Goal: Information Seeking & Learning: Find specific fact

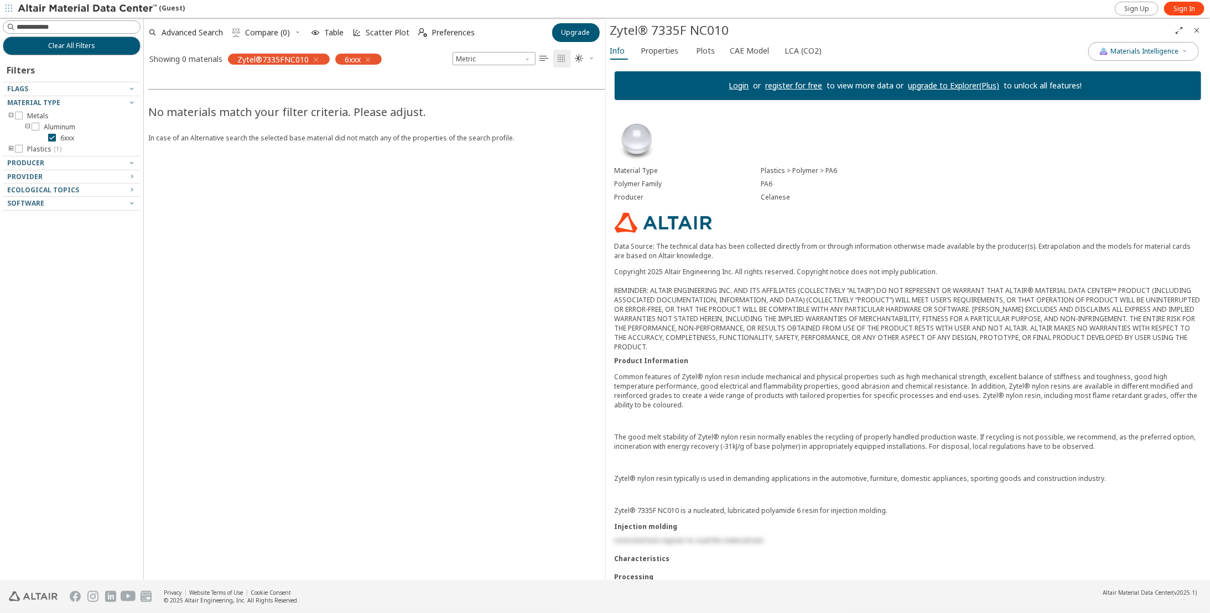
click at [316, 58] on icon "button" at bounding box center [315, 59] width 9 height 9
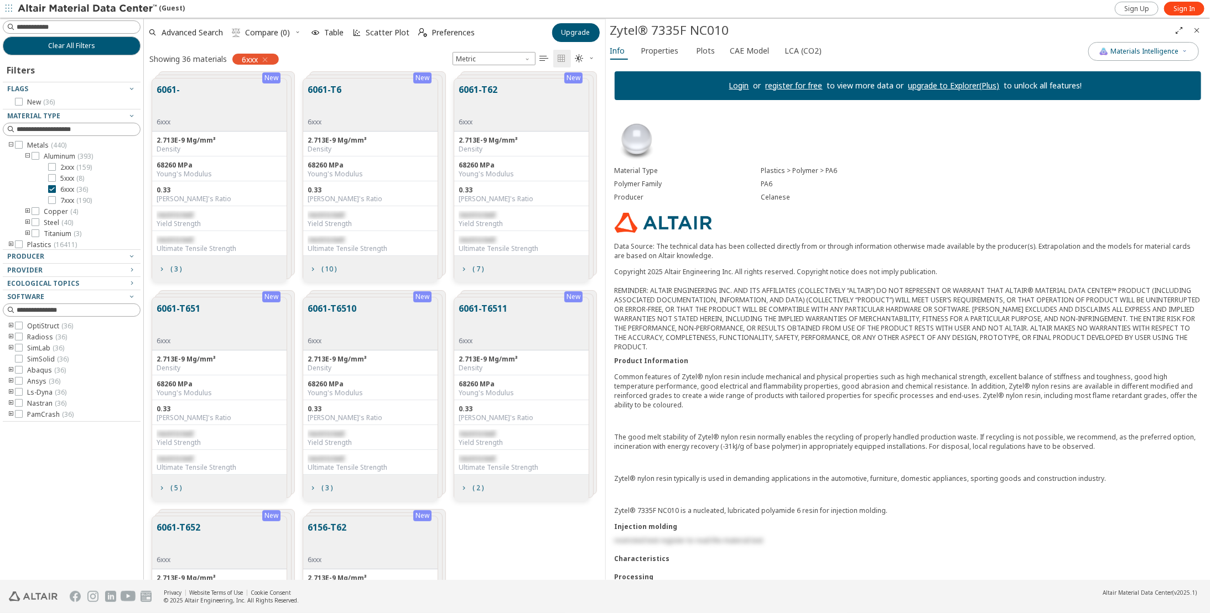
scroll to position [502, 452]
click at [330, 88] on button "6061-T6" at bounding box center [325, 100] width 34 height 35
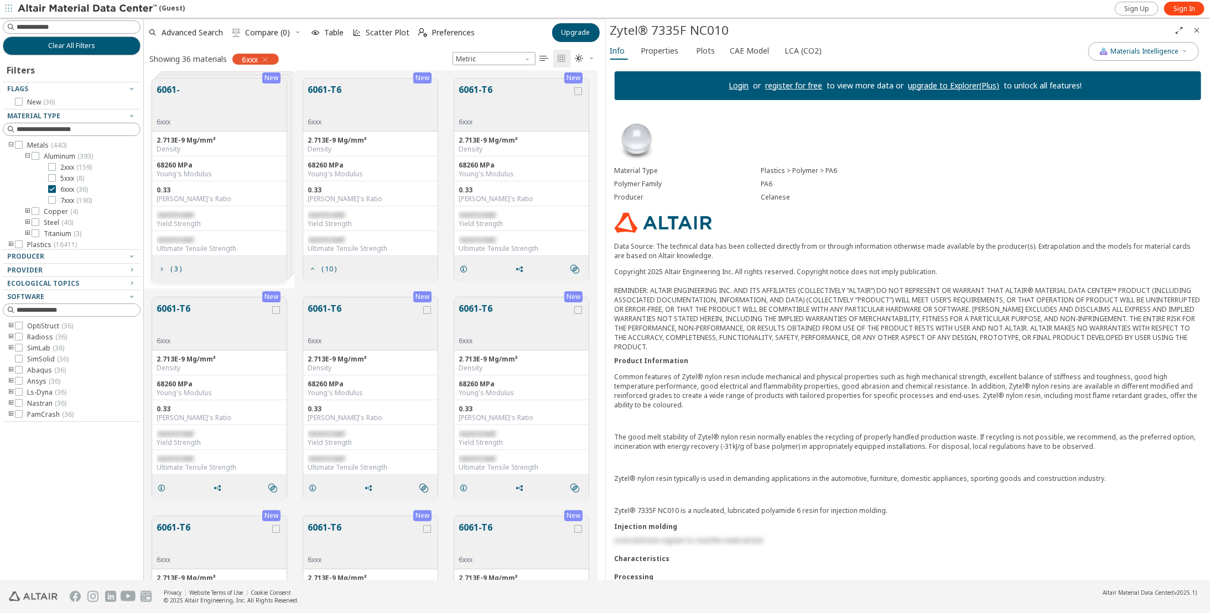
click at [326, 87] on button "6061-T6" at bounding box center [325, 100] width 34 height 35
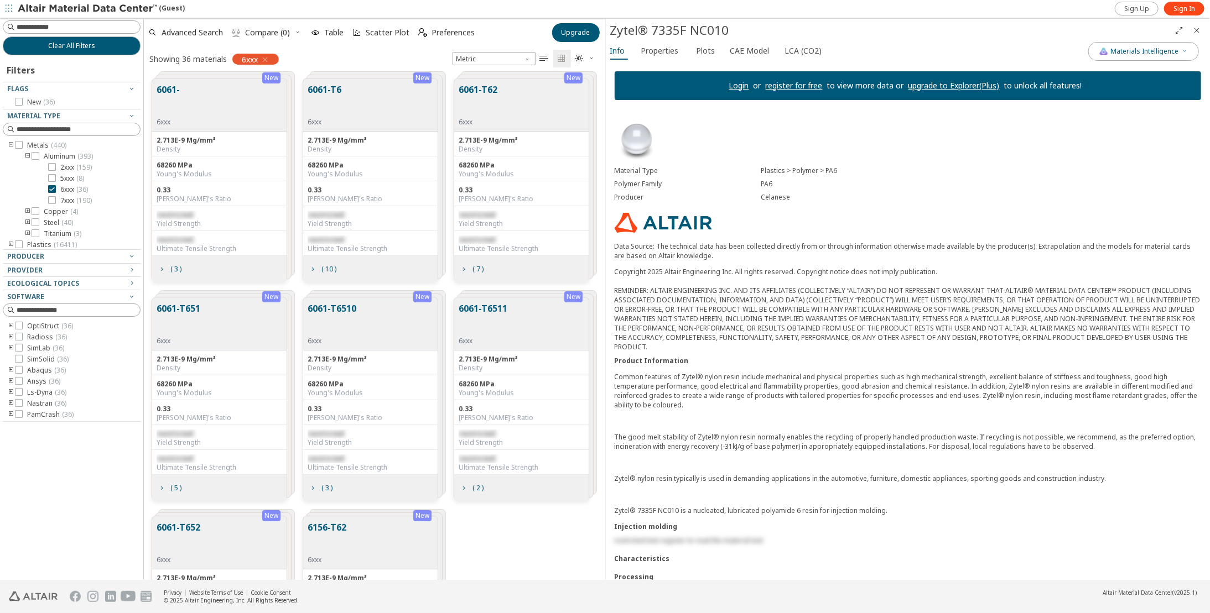
click at [346, 206] on div "restricted Yield Strength" at bounding box center [370, 218] width 134 height 25
click at [331, 266] on span "( 10 )" at bounding box center [328, 269] width 15 height 7
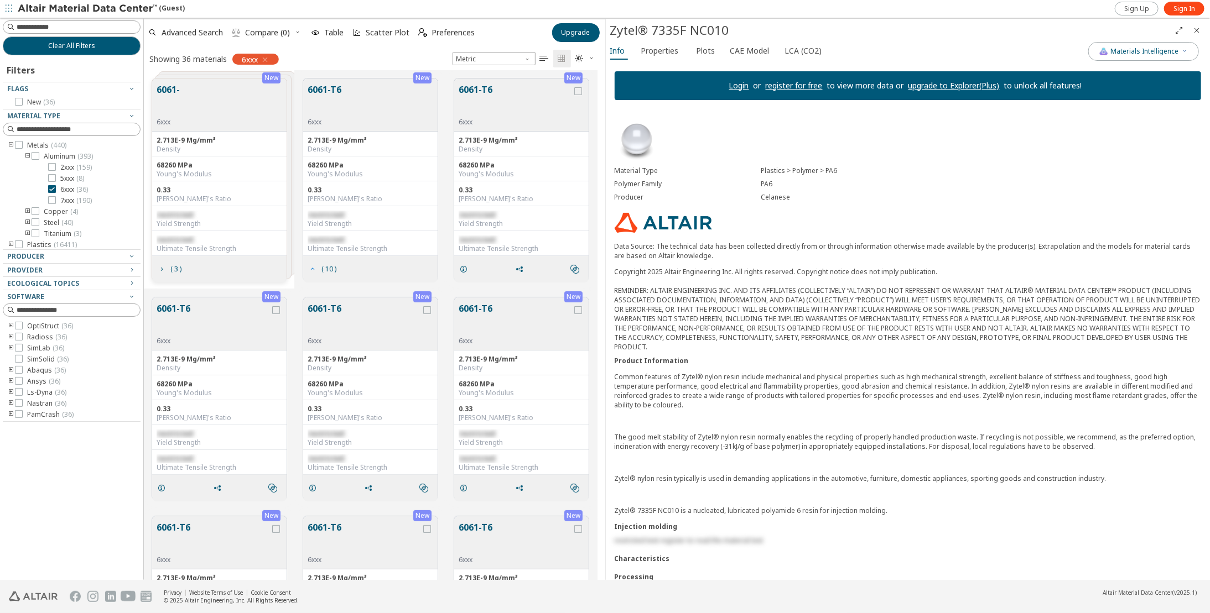
click at [331, 266] on span "( 10 )" at bounding box center [328, 269] width 15 height 7
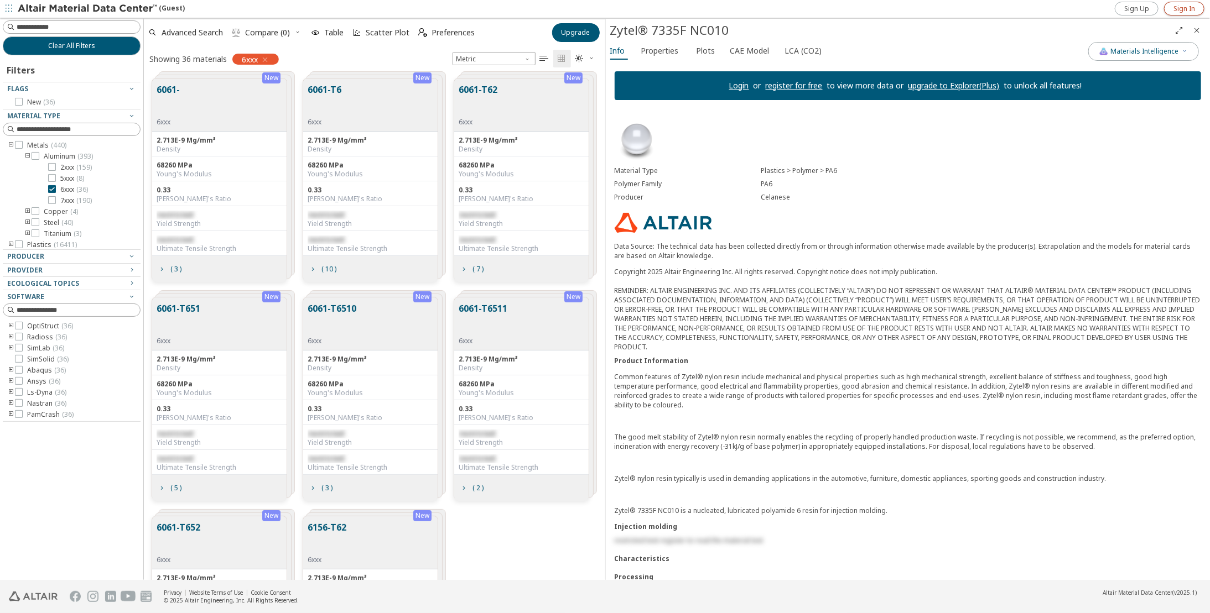
click at [522, 11] on span "Sign In" at bounding box center [1184, 8] width 22 height 9
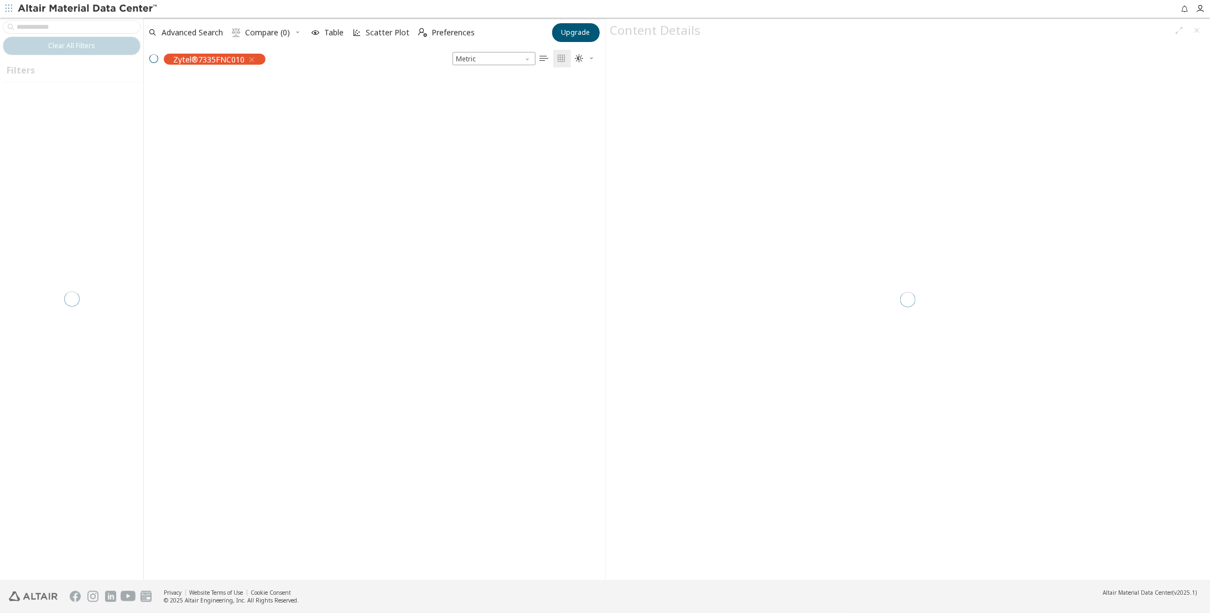
scroll to position [502, 452]
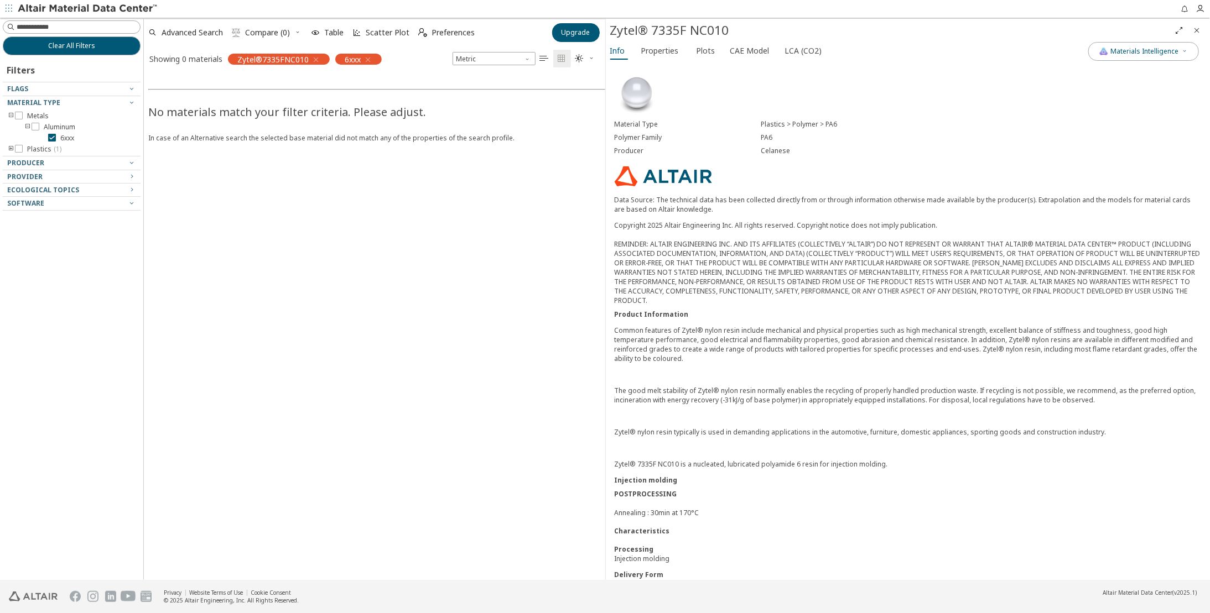
click at [311, 56] on icon "button" at bounding box center [315, 59] width 9 height 9
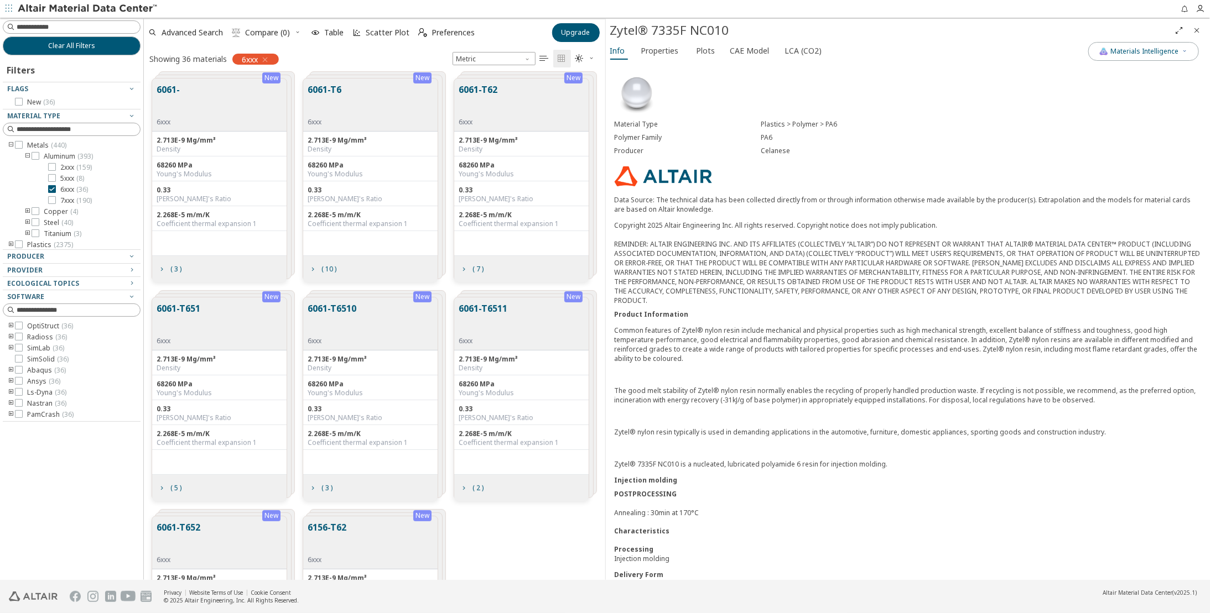
scroll to position [502, 452]
click at [329, 94] on button "6061-T6" at bounding box center [325, 100] width 34 height 35
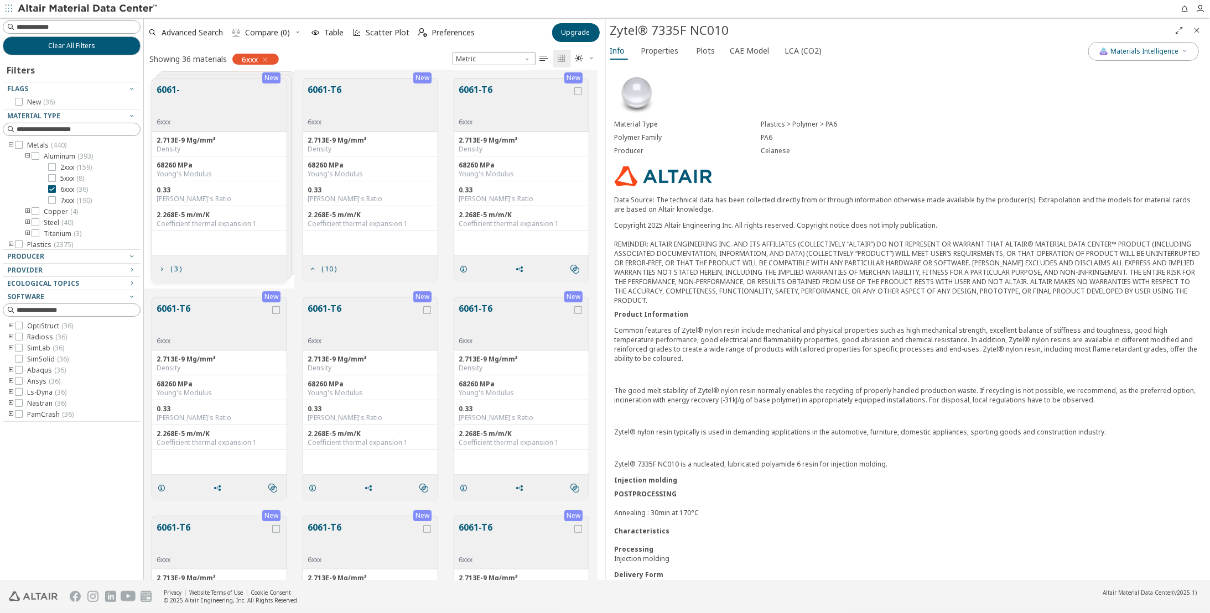
click at [329, 94] on button "6061-T6" at bounding box center [325, 100] width 34 height 35
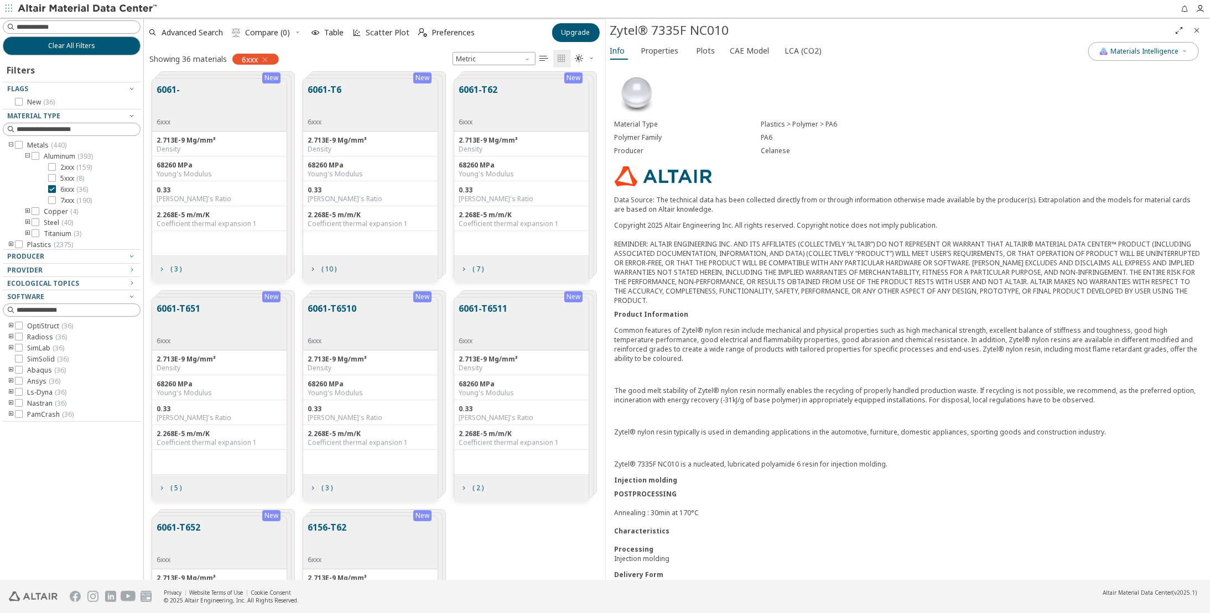
click at [329, 94] on button "6061-T6" at bounding box center [325, 100] width 34 height 35
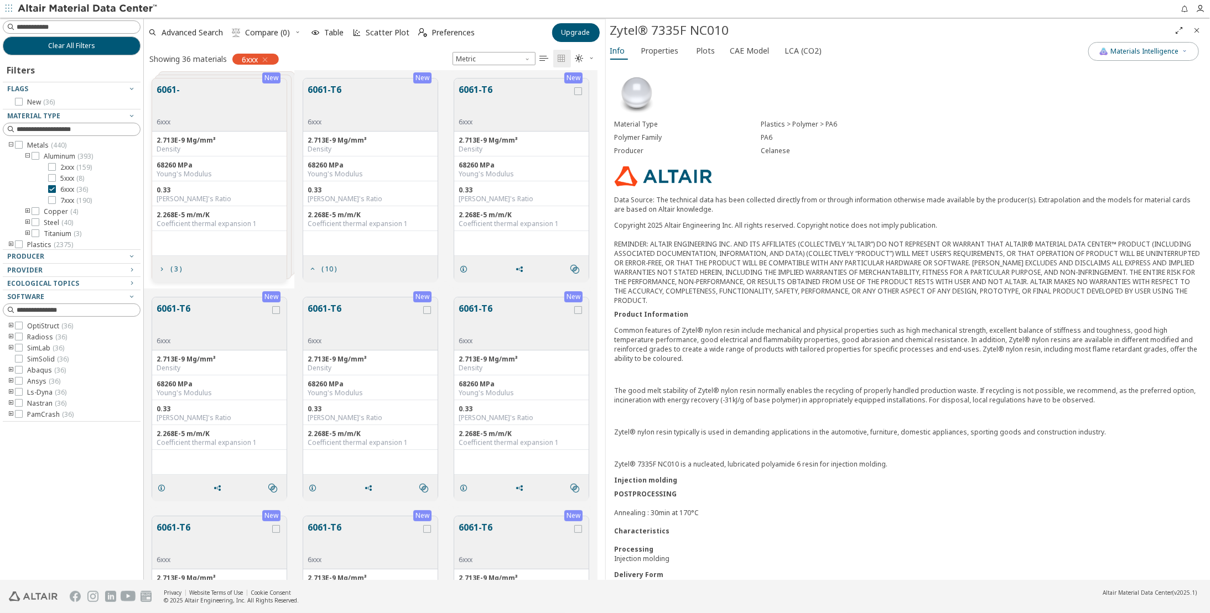
click at [502, 115] on button "6061-T6" at bounding box center [515, 100] width 113 height 35
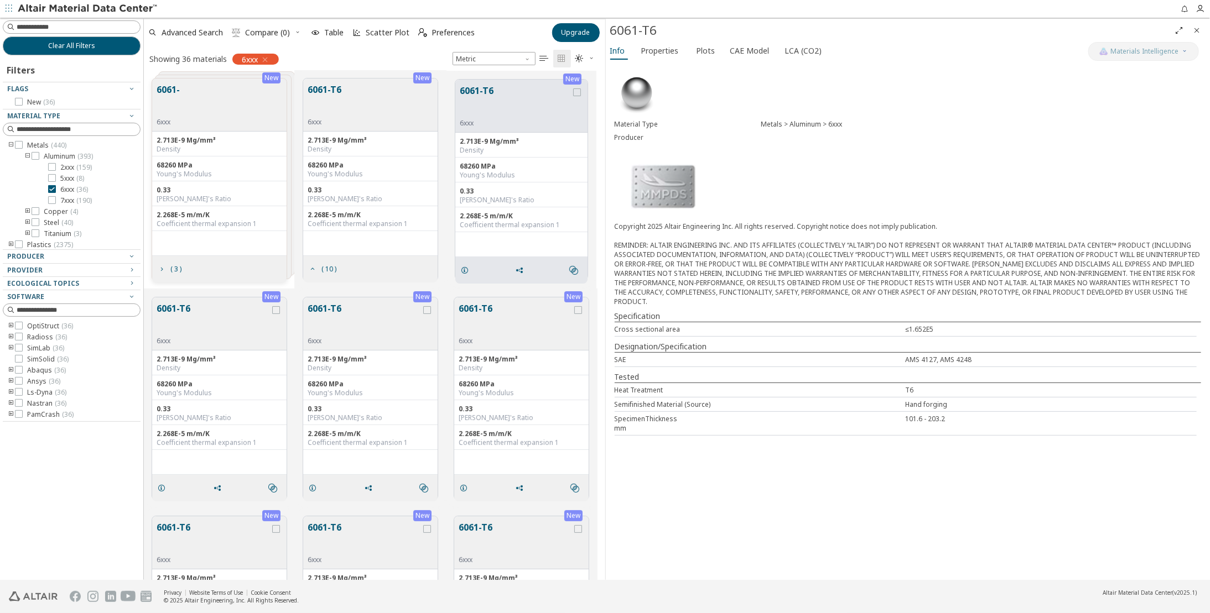
click at [253, 420] on div "[PERSON_NAME]'s Ratio" at bounding box center [220, 418] width 126 height 9
click at [341, 400] on div "0.33 Poisson's Ratio" at bounding box center [370, 412] width 134 height 25
click at [506, 331] on button "6061-T6" at bounding box center [515, 319] width 113 height 35
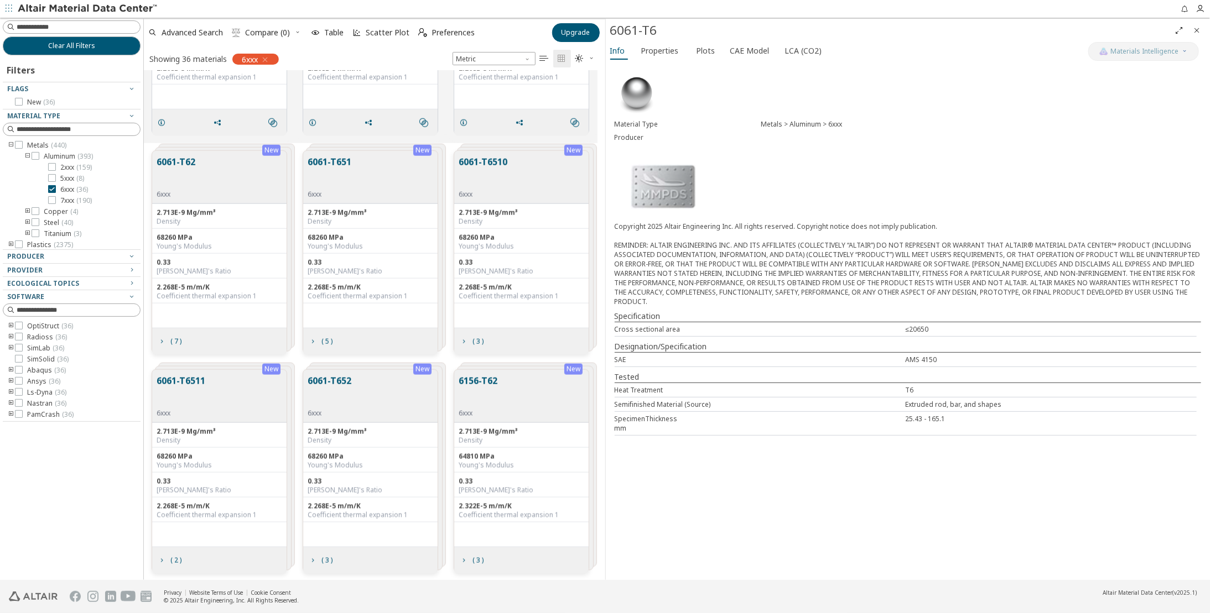
scroll to position [502, 452]
